Goal: Information Seeking & Learning: Check status

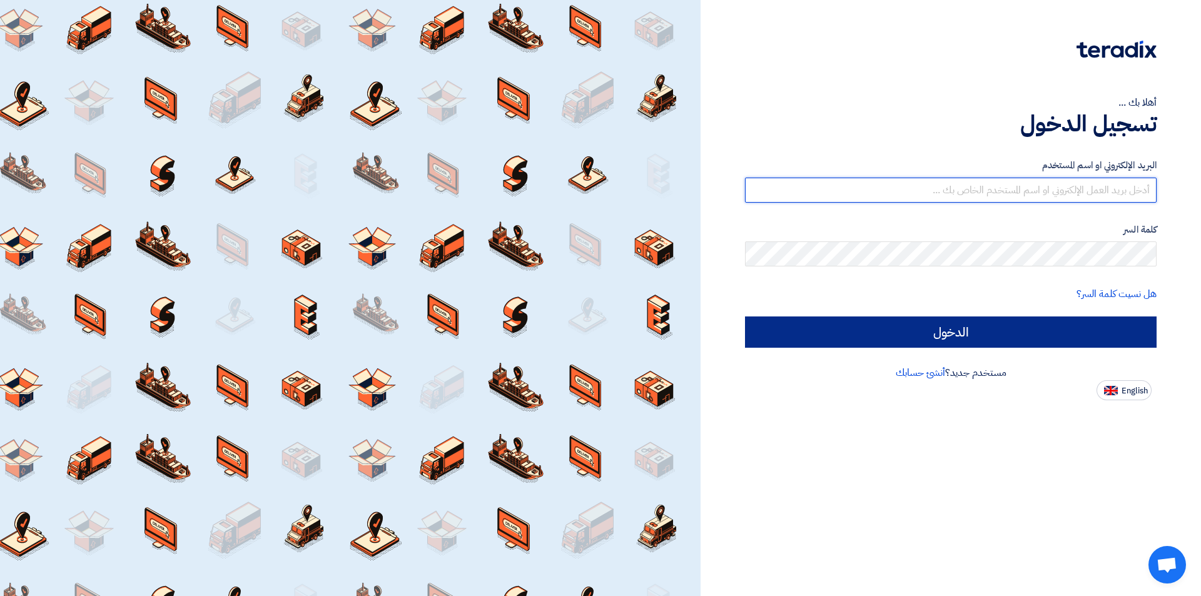
type input "[EMAIL_ADDRESS][DOMAIN_NAME]"
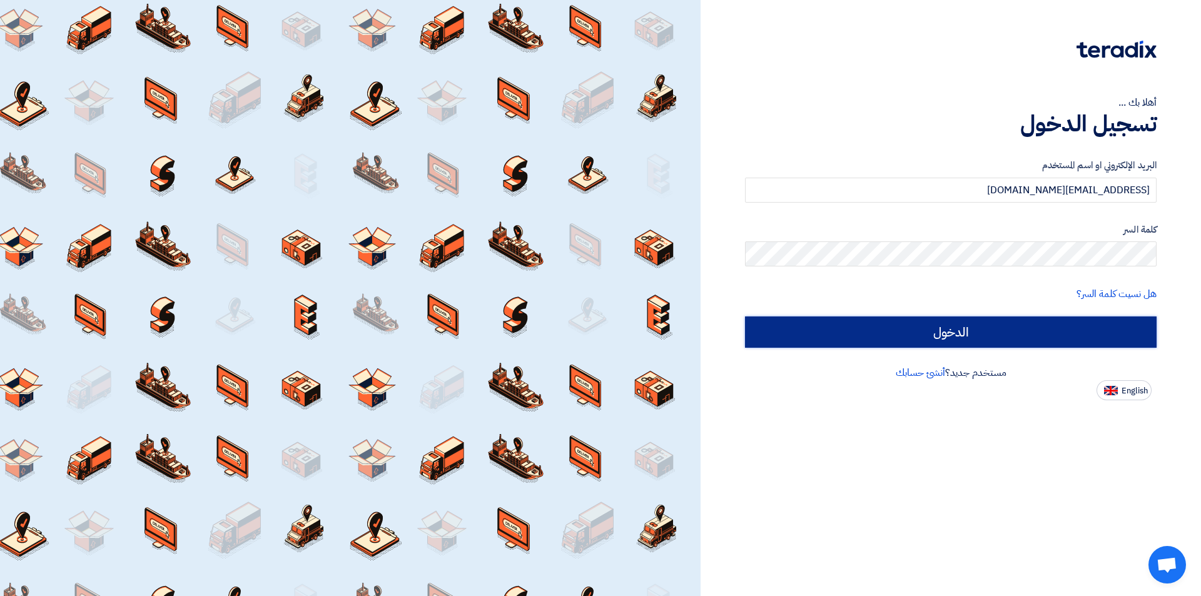
click at [1068, 322] on input "الدخول" at bounding box center [950, 331] width 411 height 31
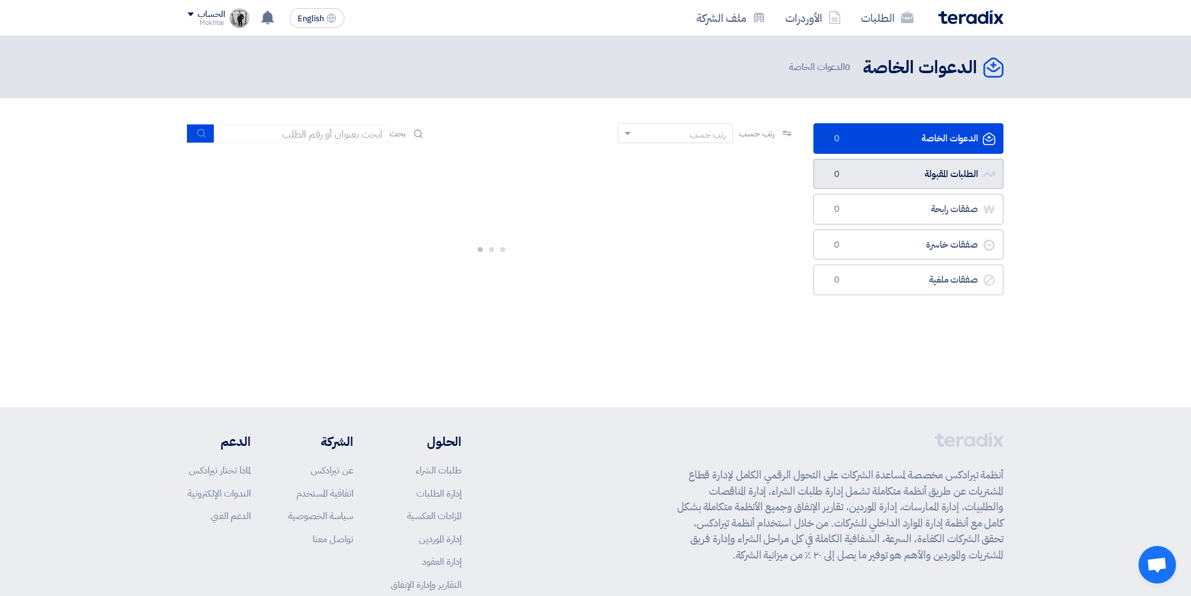
click at [883, 159] on link "الطلبات المقبولة الطلبات المقبولة 0" at bounding box center [909, 174] width 190 height 31
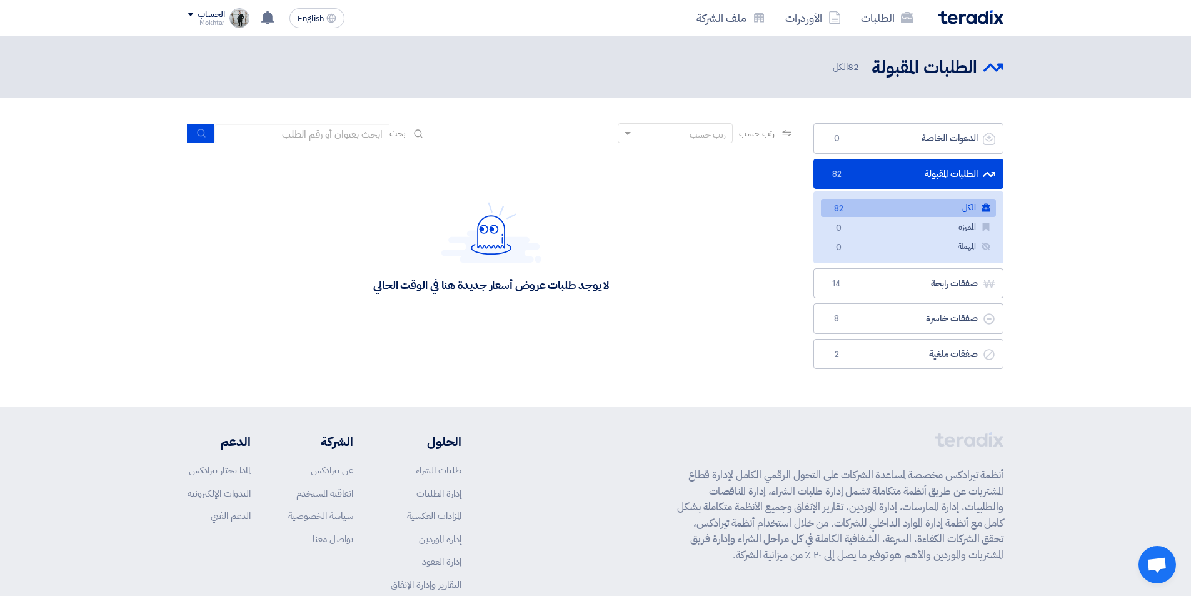
click at [966, 211] on link "الكل الكل 82" at bounding box center [908, 208] width 175 height 18
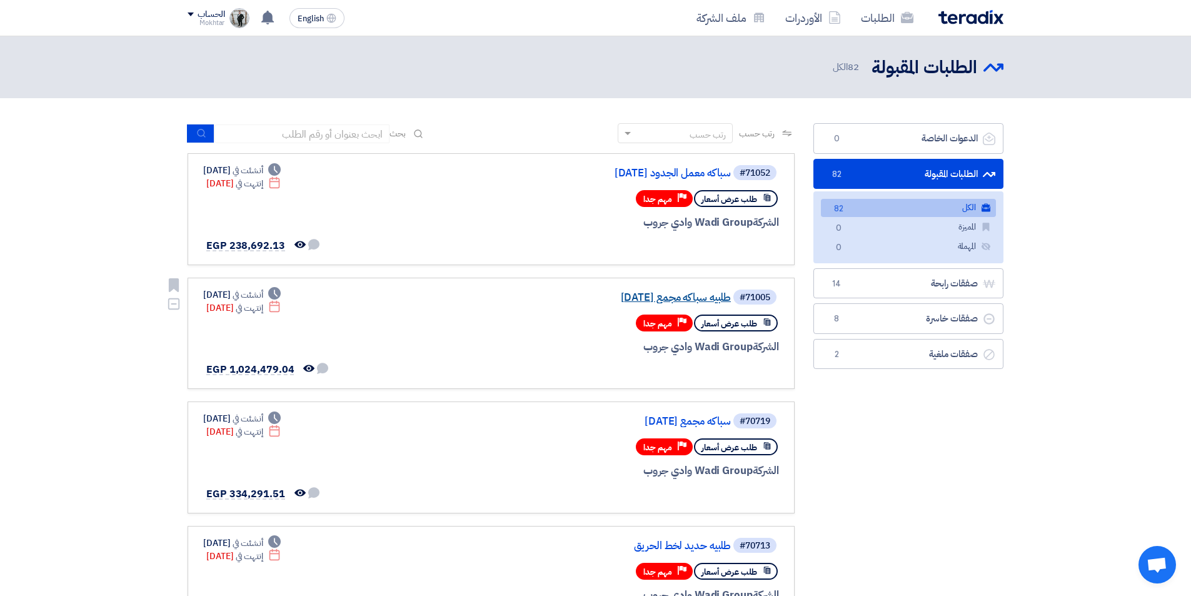
click at [695, 302] on link "طلبيه سباكه مجمع [DATE]" at bounding box center [606, 297] width 250 height 11
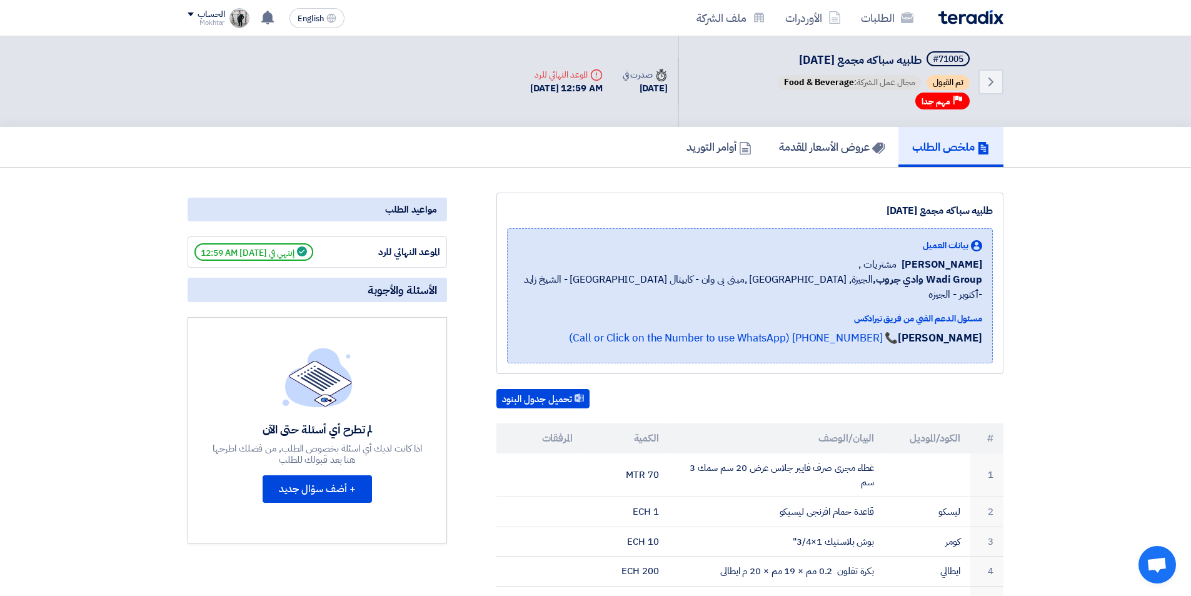
click at [874, 92] on div "تم القبول مجال عمل الشركة: Food & Beverage" at bounding box center [873, 84] width 197 height 18
click at [872, 134] on link "عروض الأسعار المقدمة" at bounding box center [831, 147] width 133 height 40
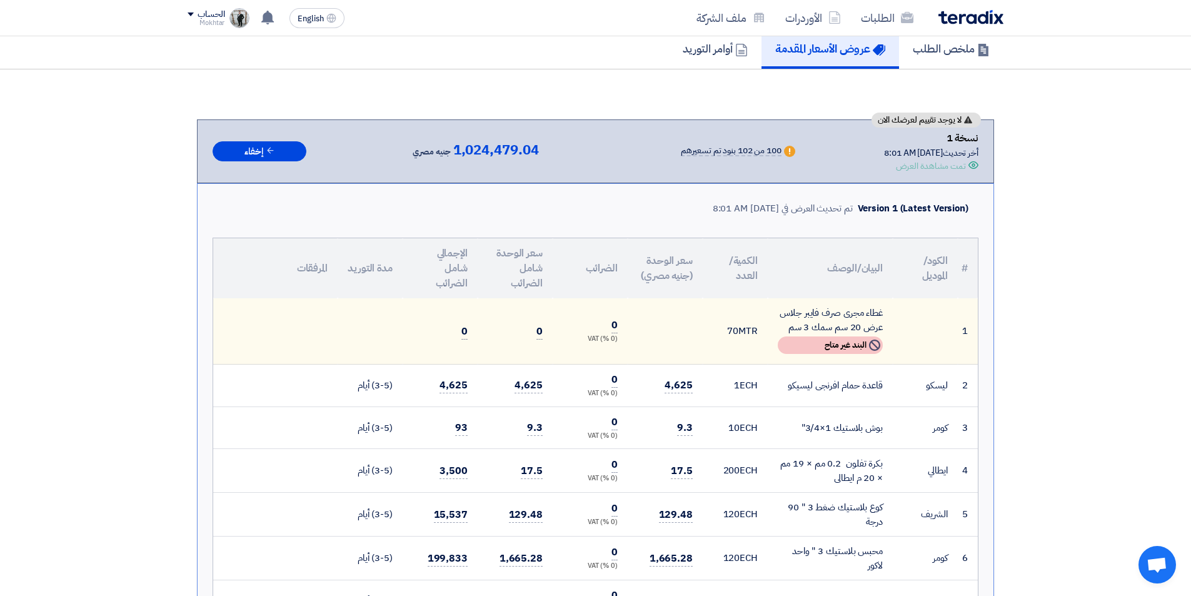
scroll to position [411, 0]
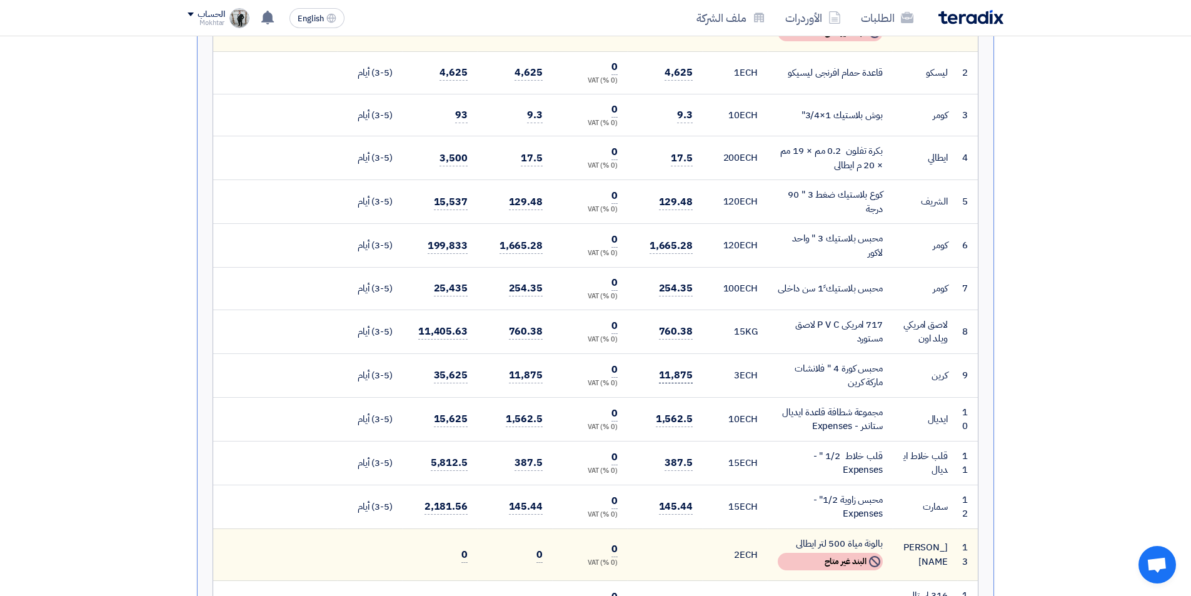
drag, startPoint x: 840, startPoint y: 365, endPoint x: 669, endPoint y: 373, distance: 171.5
click at [699, 373] on tr "9 [GEOGRAPHIC_DATA] محبس كورة 4 " فلانشات [PERSON_NAME] 3 ECH 11,875" at bounding box center [595, 375] width 765 height 44
click at [666, 373] on span "11,875" at bounding box center [676, 376] width 34 height 16
copy span "11,875"
